Goal: Book appointment/travel/reservation

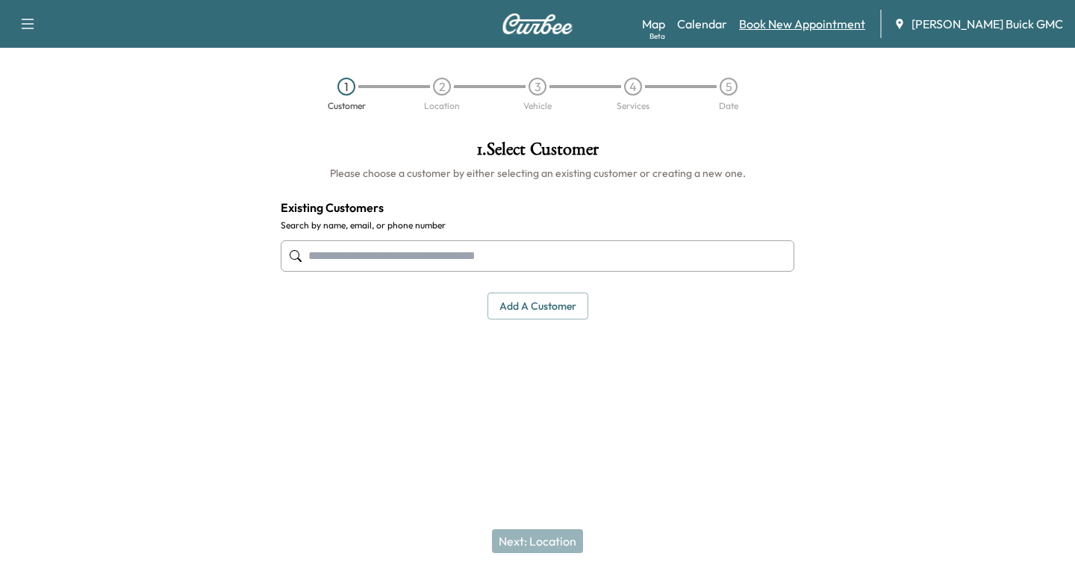
click at [809, 24] on link "Book New Appointment" at bounding box center [802, 24] width 126 height 18
click at [727, 18] on link "Calendar" at bounding box center [702, 24] width 50 height 18
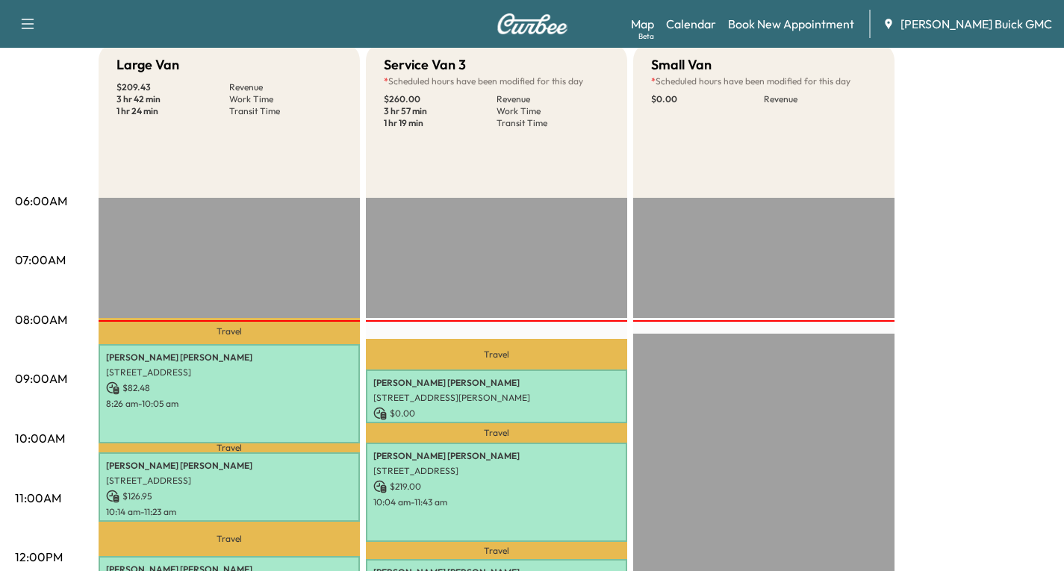
scroll to position [75, 0]
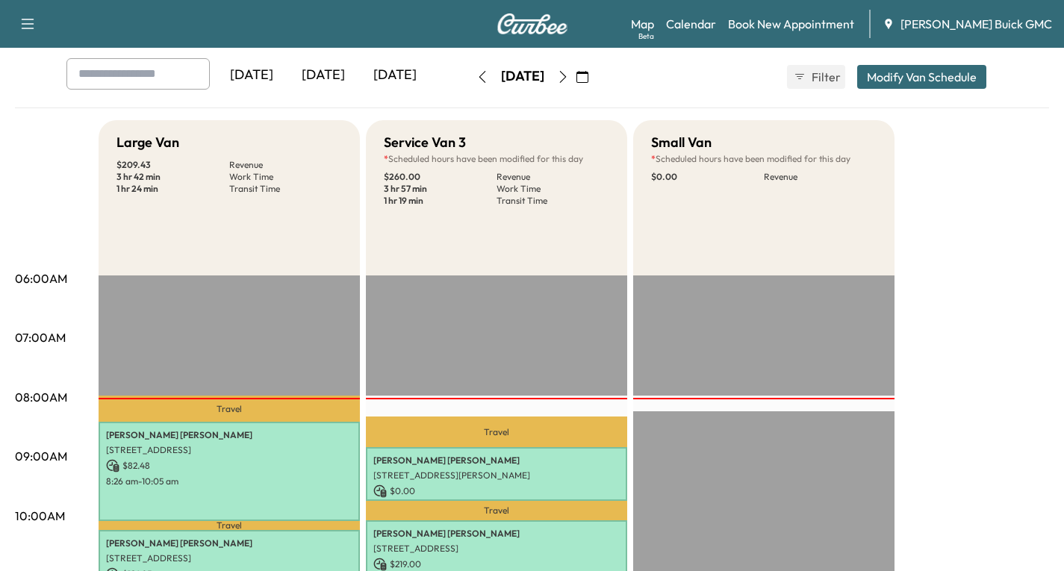
click at [569, 73] on icon "button" at bounding box center [563, 77] width 12 height 12
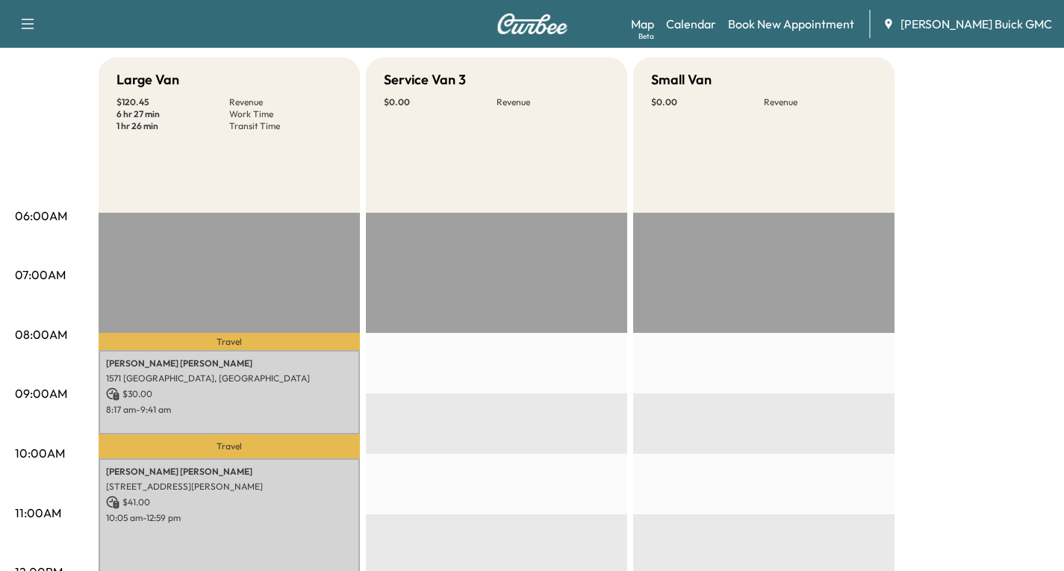
scroll to position [75, 0]
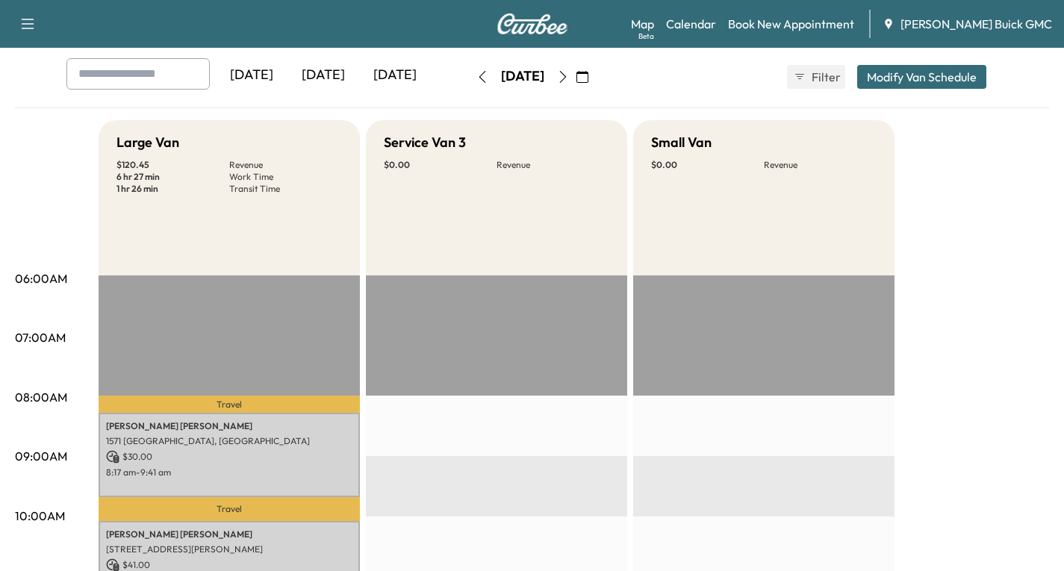
click at [569, 80] on icon "button" at bounding box center [563, 77] width 12 height 12
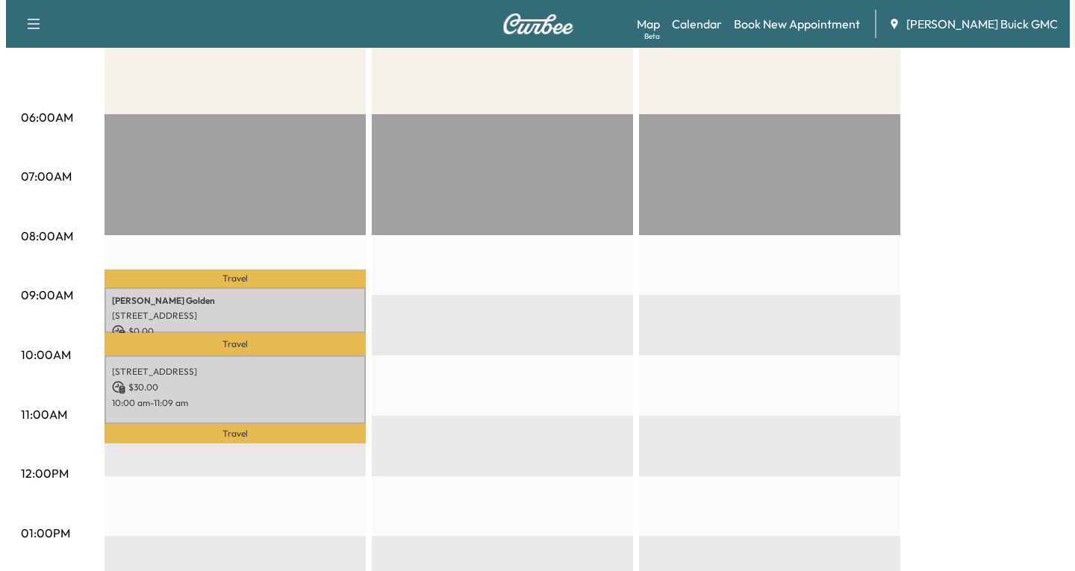
scroll to position [299, 0]
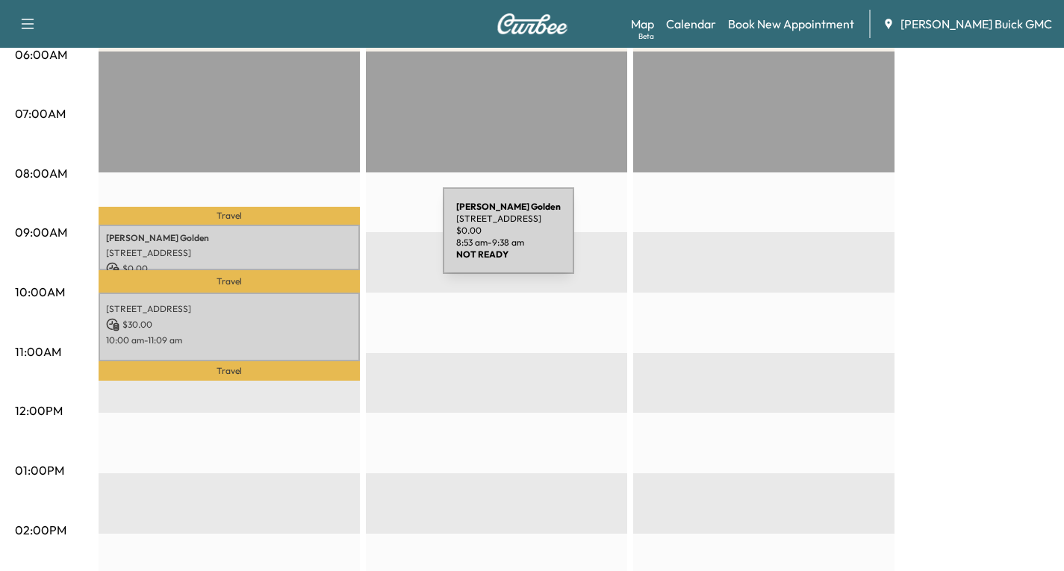
click at [331, 240] on p "[PERSON_NAME]" at bounding box center [229, 238] width 246 height 12
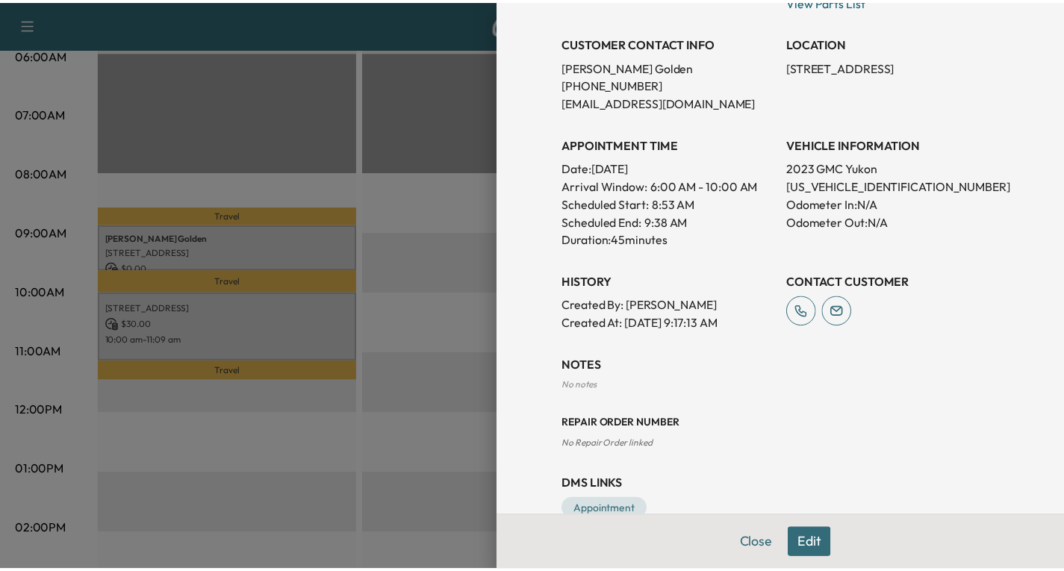
scroll to position [343, 0]
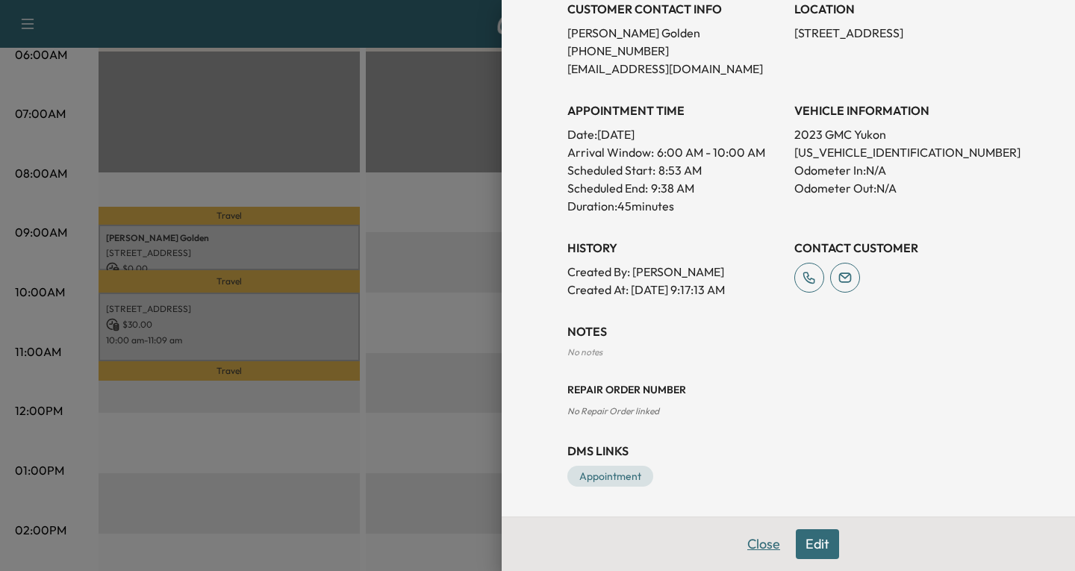
click at [759, 543] on button "Close" at bounding box center [763, 544] width 52 height 30
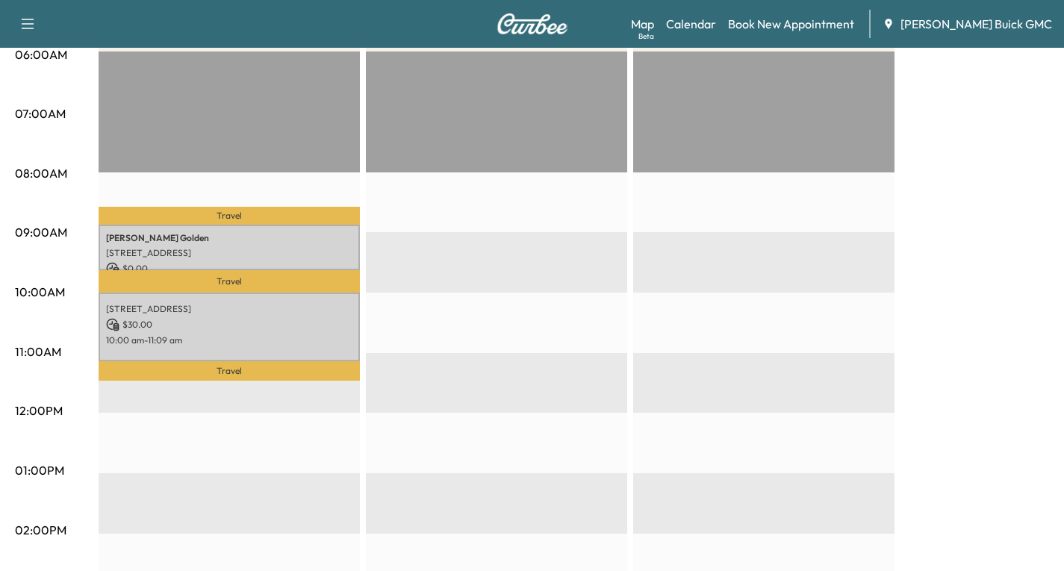
click at [16, 22] on button "button" at bounding box center [27, 24] width 31 height 24
click at [22, 22] on icon "button" at bounding box center [28, 24] width 18 height 18
click at [52, 375] on button "Log Out" at bounding box center [53, 383] width 56 height 24
